Goal: Check status: Check status

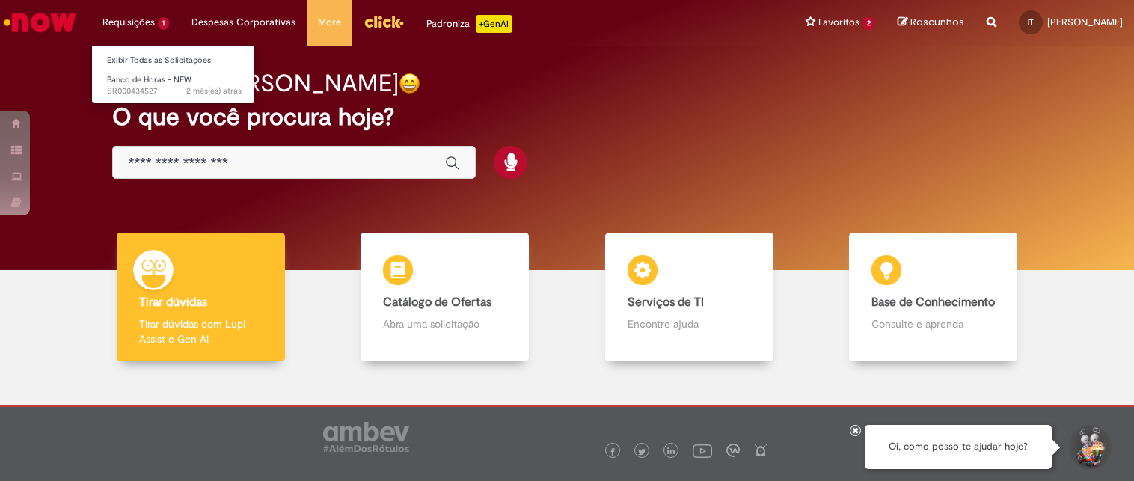
click at [150, 25] on li "Requisições 1 Exibir Todas as Solicitações Banco de Horas - NEW 2 mês(es) atrás…" at bounding box center [135, 22] width 89 height 45
click at [146, 85] on span "Banco de Horas - NEW" at bounding box center [149, 79] width 85 height 11
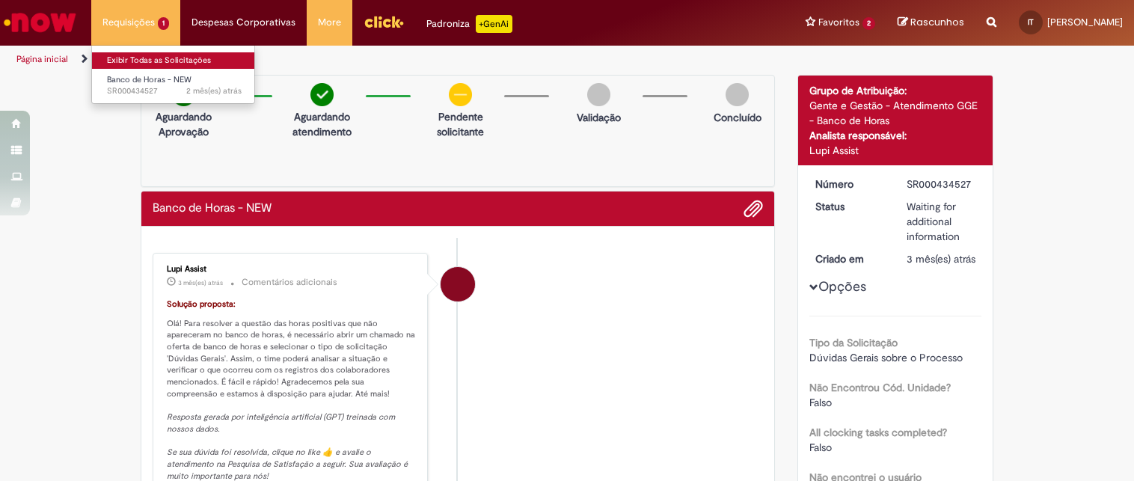
click at [131, 59] on link "Exibir Todas as Solicitações" at bounding box center [174, 60] width 165 height 16
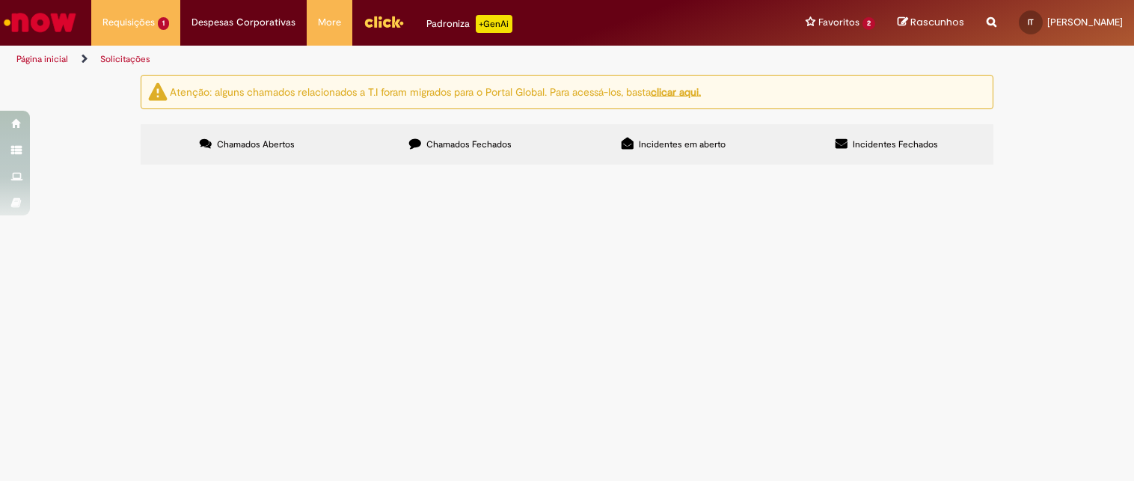
click at [488, 138] on span "Chamados Fechados" at bounding box center [468, 144] width 85 height 12
click at [709, 152] on label "Incidentes em aberto" at bounding box center [673, 144] width 213 height 40
click at [846, 151] on label "Incidentes Fechados" at bounding box center [886, 144] width 213 height 40
click at [0, 0] on section "Incidentes Exportar como PDF Exportar como Excel Exportar como CSV Incidentes N…" at bounding box center [0, 0] width 0 height 0
click at [709, 390] on main "Solicitações Atenção: alguns chamados relacionados a T.I foram migrados para o …" at bounding box center [567, 277] width 1134 height 407
